Goal: Transaction & Acquisition: Purchase product/service

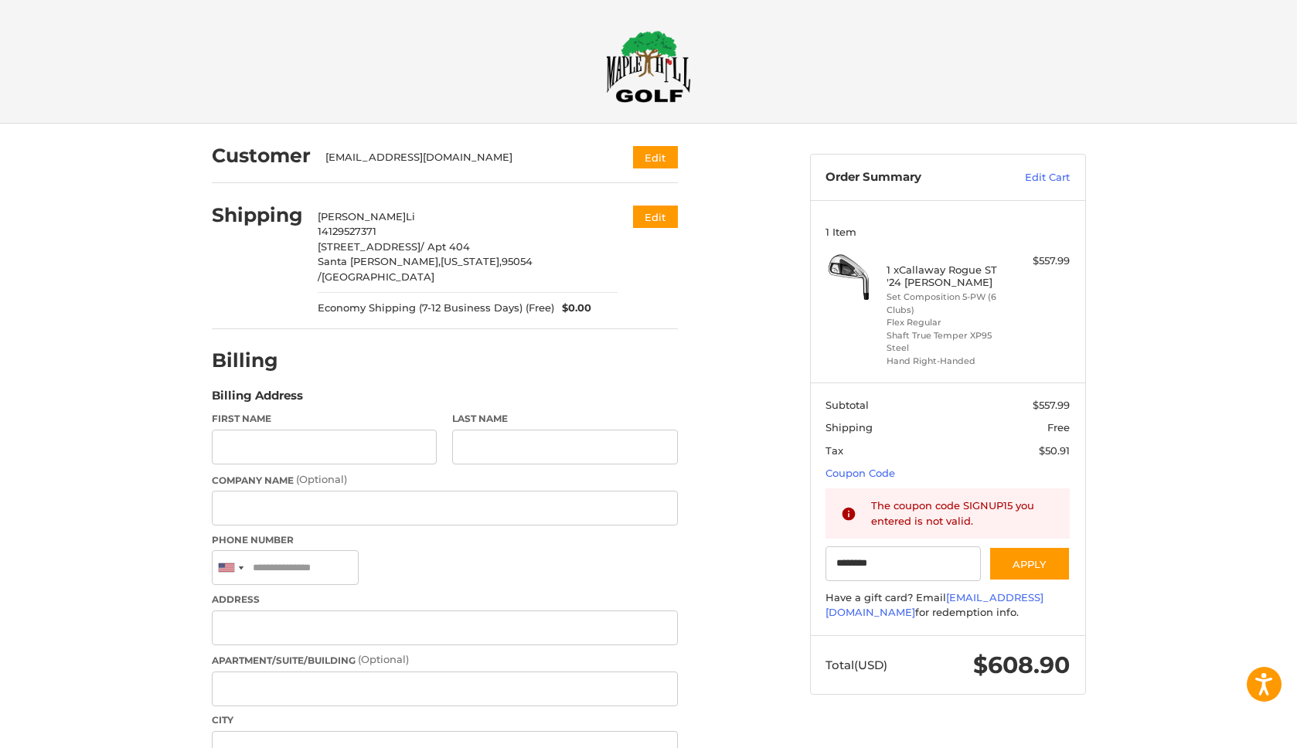
select select "**"
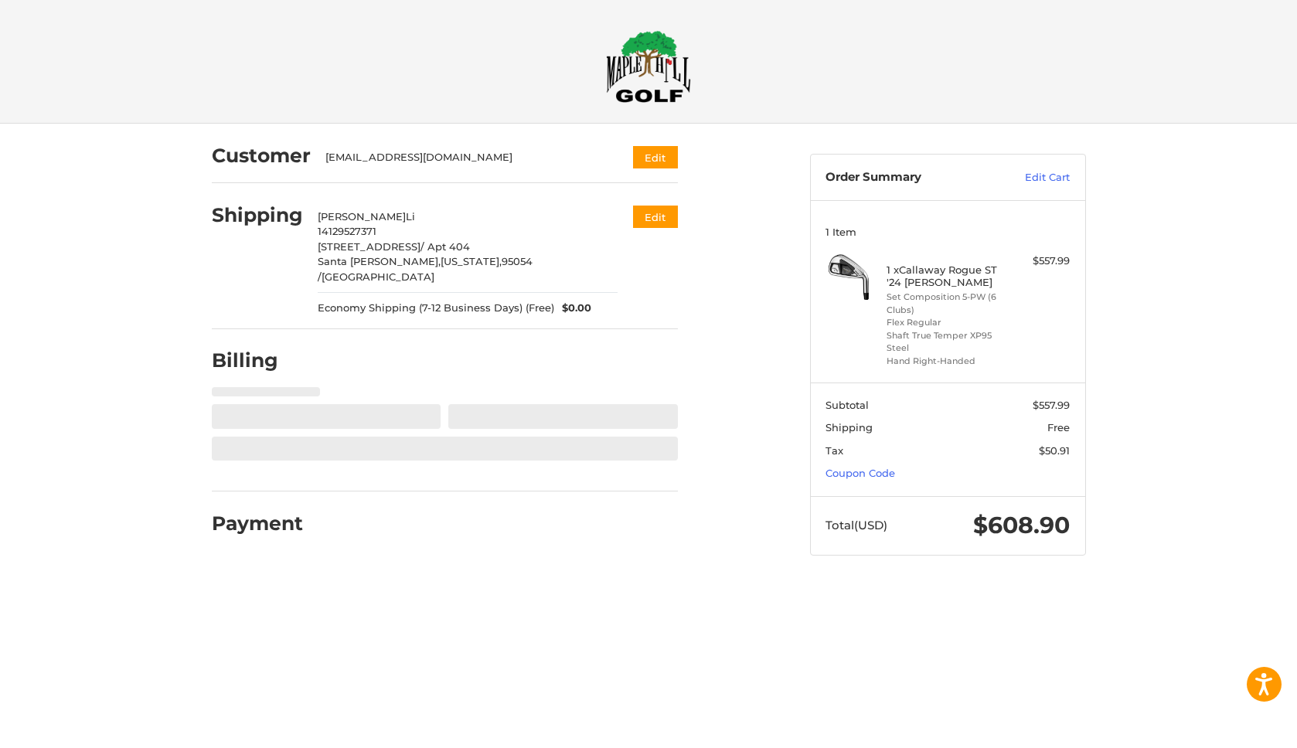
select select "**"
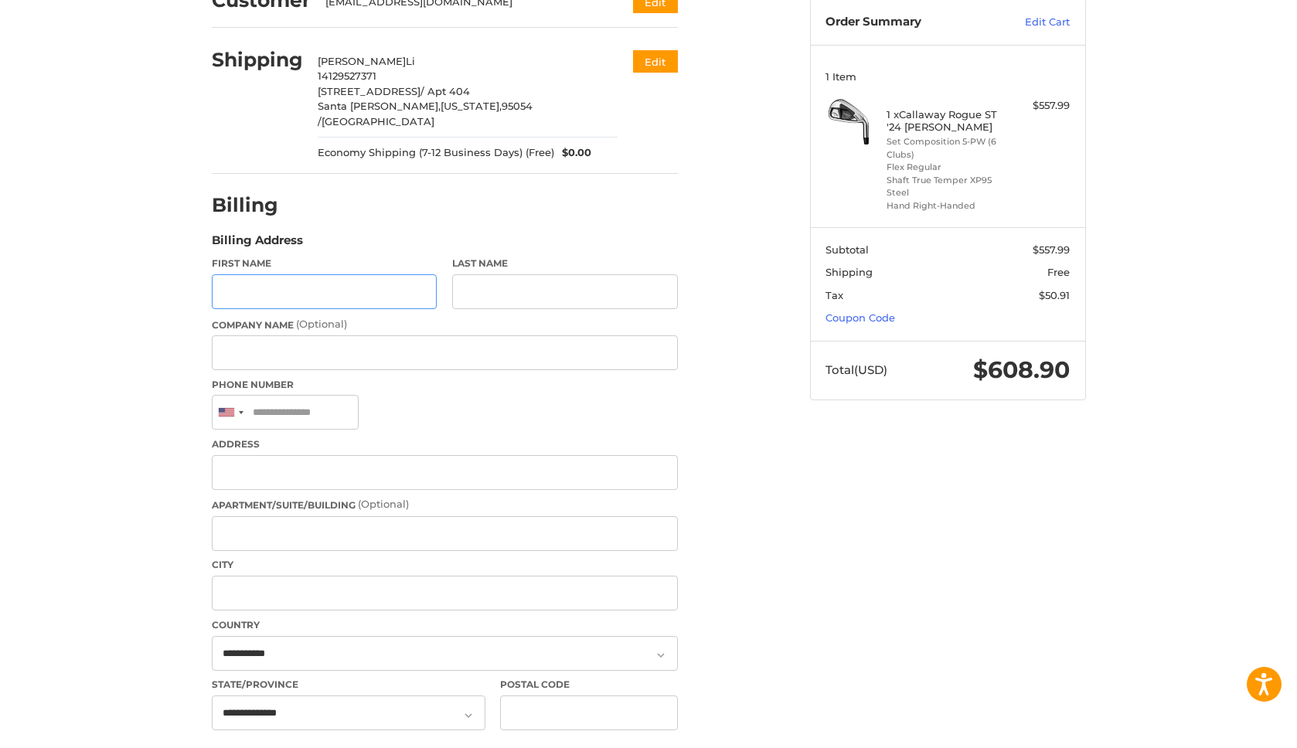
scroll to position [164, 0]
